Goal: Information Seeking & Learning: Learn about a topic

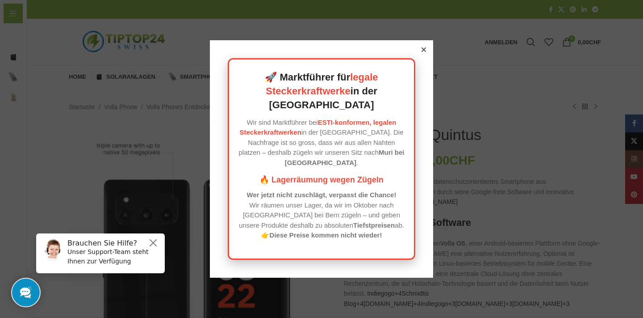
click at [426, 52] on icon at bounding box center [424, 49] width 4 height 4
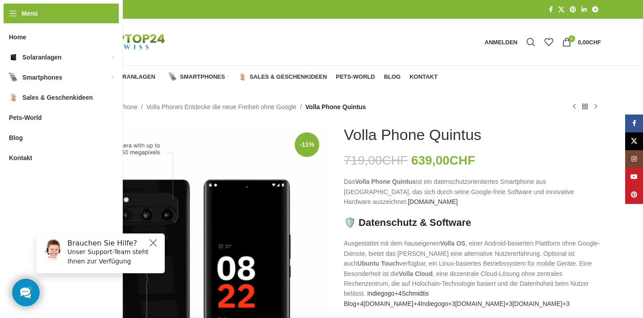
click at [424, 63] on div at bounding box center [332, 42] width 295 height 46
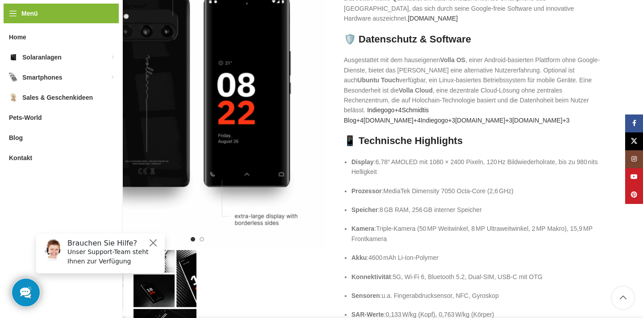
scroll to position [101, 0]
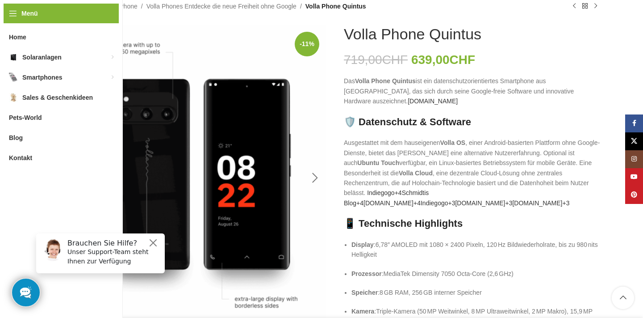
click at [319, 179] on div "Next slide" at bounding box center [315, 178] width 22 height 22
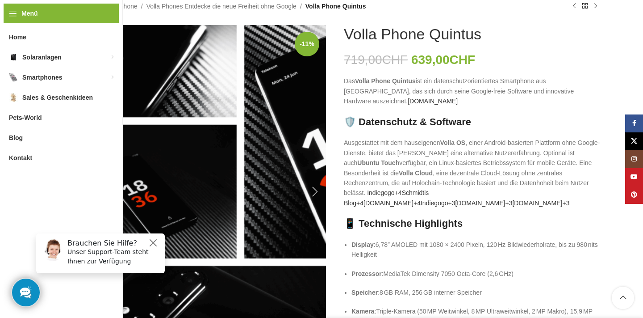
click at [315, 189] on div "Next slide" at bounding box center [315, 192] width 22 height 22
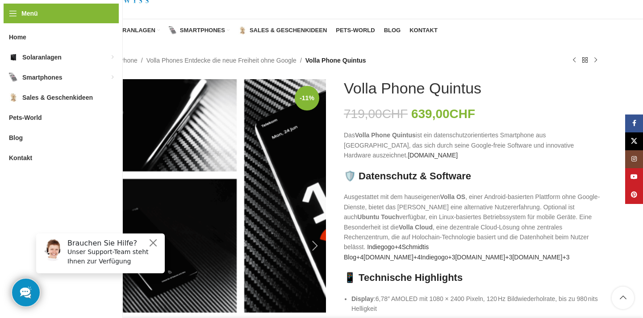
scroll to position [34, 0]
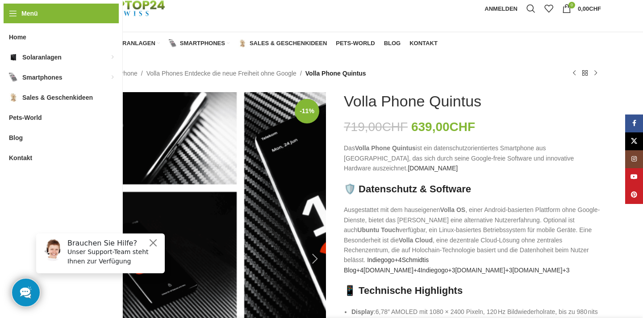
click at [171, 138] on img "2 / 2" at bounding box center [197, 258] width 257 height 332
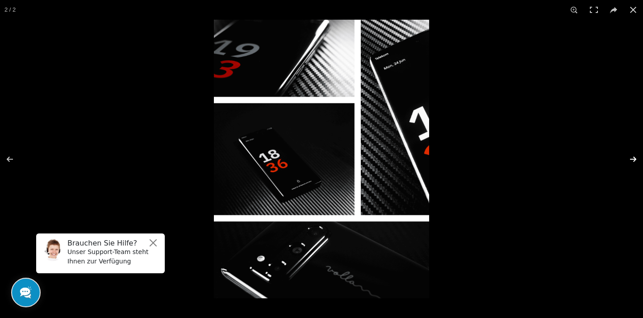
click at [635, 159] on button at bounding box center [627, 159] width 31 height 45
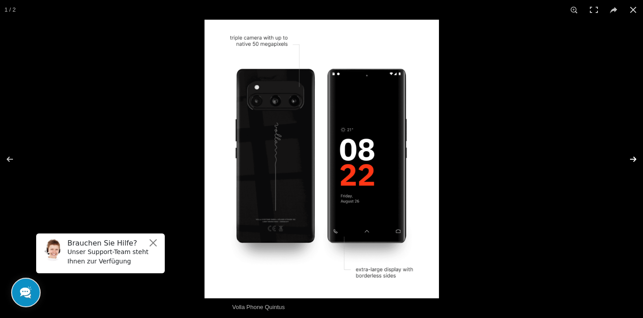
click at [635, 159] on button at bounding box center [627, 159] width 31 height 45
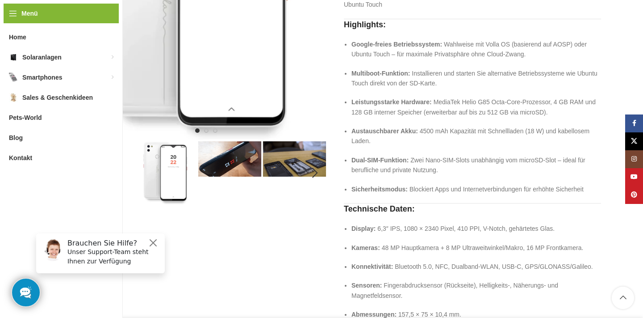
scroll to position [247, 0]
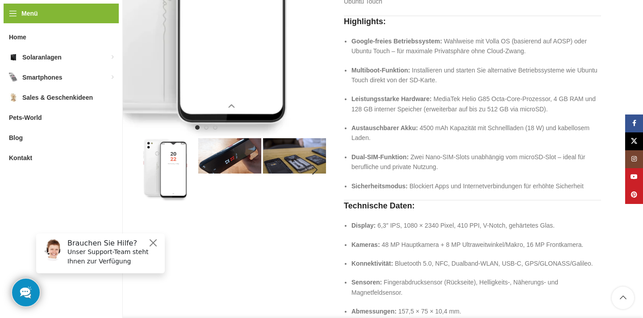
click at [302, 170] on img "4 / 6" at bounding box center [294, 155] width 63 height 35
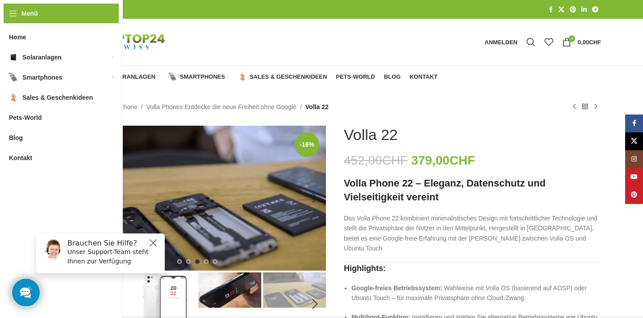
scroll to position [0, 0]
drag, startPoint x: 345, startPoint y: 131, endPoint x: 404, endPoint y: 134, distance: 59.0
click at [405, 134] on div "Volla 22" at bounding box center [472, 135] width 257 height 18
copy h1 "Volla 22"
